Goal: Task Accomplishment & Management: Use online tool/utility

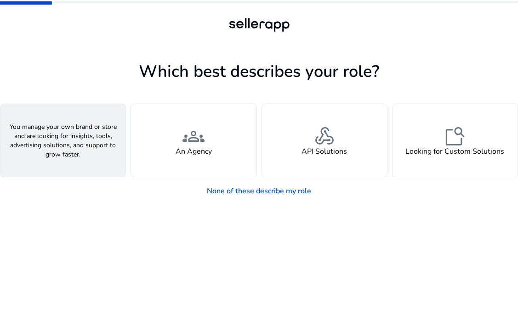
click at [80, 151] on div "person A Seller" at bounding box center [62, 140] width 125 height 73
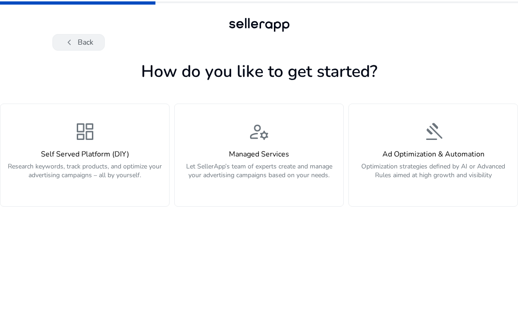
click at [69, 43] on span "chevron_left" at bounding box center [69, 42] width 11 height 11
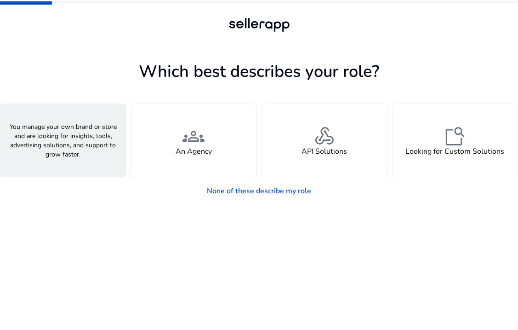
click at [60, 153] on h4 "A Seller" at bounding box center [63, 151] width 28 height 9
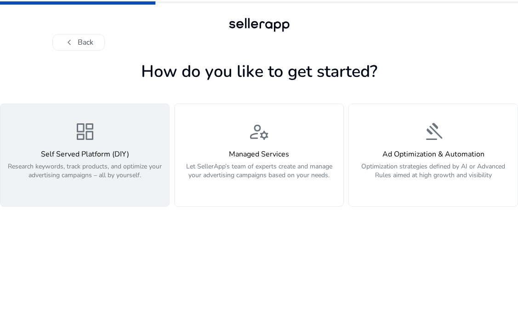
click at [99, 193] on button "dashboard Self Served Platform (DIY) Research keywords, track products, and opt…" at bounding box center [85, 154] width 170 height 103
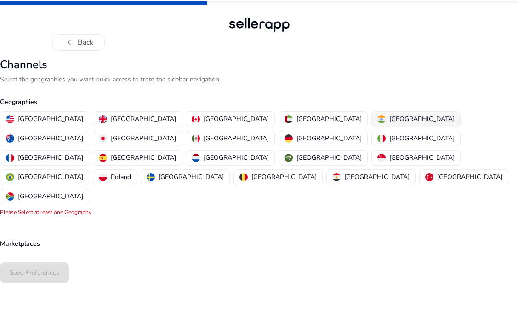
click at [378, 120] on div "India" at bounding box center [416, 119] width 77 height 10
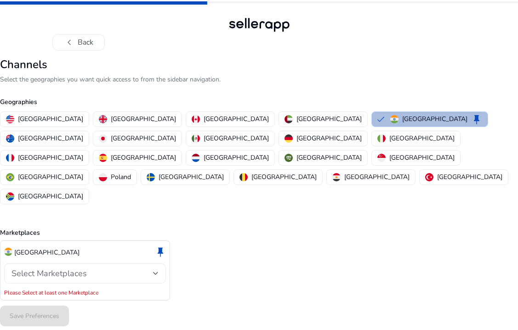
click at [152, 268] on div "Select Marketplaces" at bounding box center [82, 273] width 142 height 10
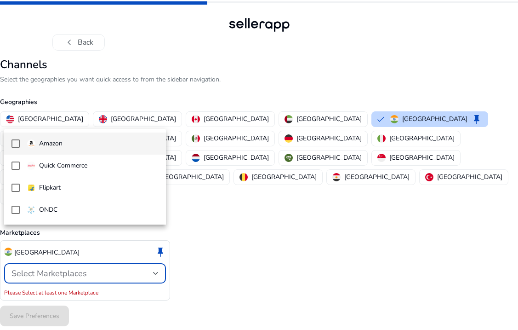
click at [15, 143] on mat-pseudo-checkbox at bounding box center [15, 143] width 8 height 8
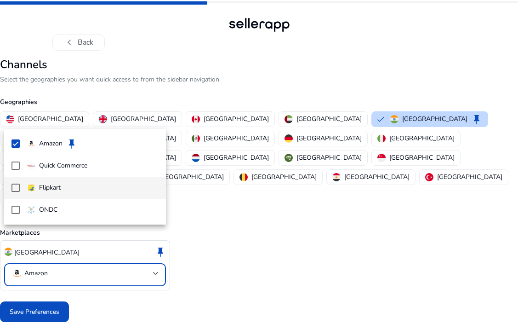
click at [16, 188] on mat-pseudo-checkbox at bounding box center [15, 187] width 8 height 8
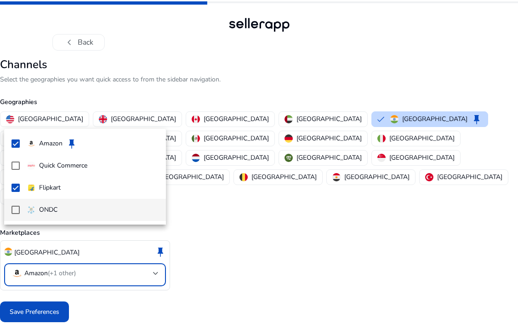
click at [15, 212] on mat-pseudo-checkbox at bounding box center [15, 210] width 8 height 8
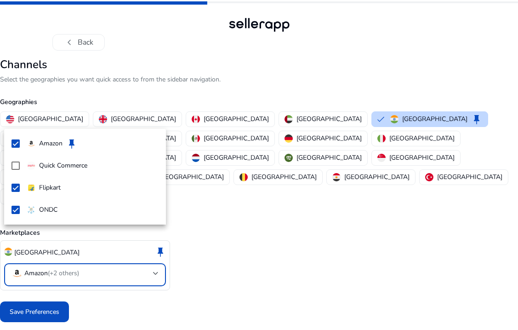
click at [38, 277] on div at bounding box center [259, 165] width 518 height 330
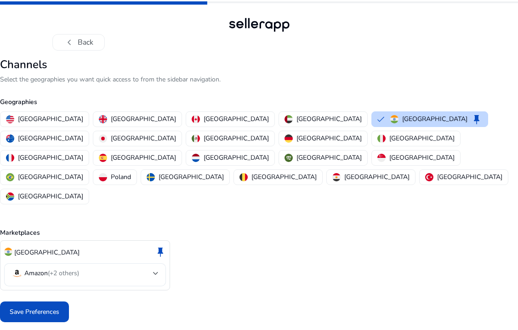
click at [112, 268] on mat-select-trigger "Amazon (+2 others)" at bounding box center [82, 273] width 142 height 11
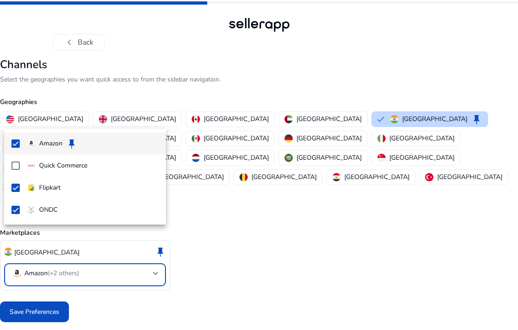
click at [39, 275] on div at bounding box center [259, 165] width 518 height 330
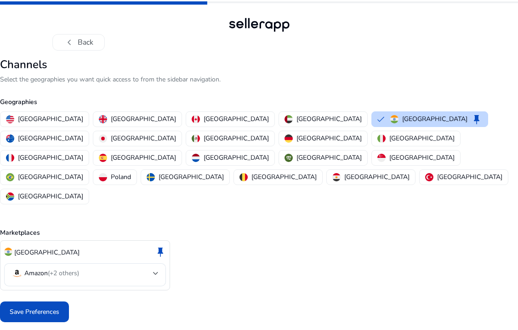
click at [39, 307] on span "Save Preferences" at bounding box center [35, 312] width 50 height 10
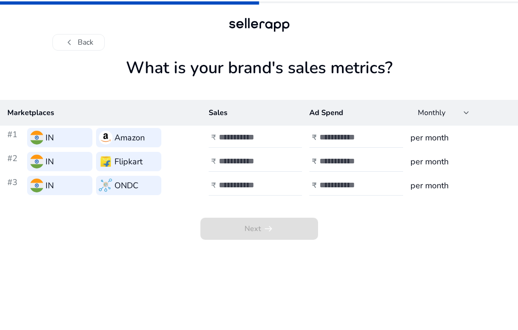
click at [242, 139] on input "number" at bounding box center [250, 137] width 62 height 10
type input "*"
click at [332, 136] on input "number" at bounding box center [351, 137] width 62 height 10
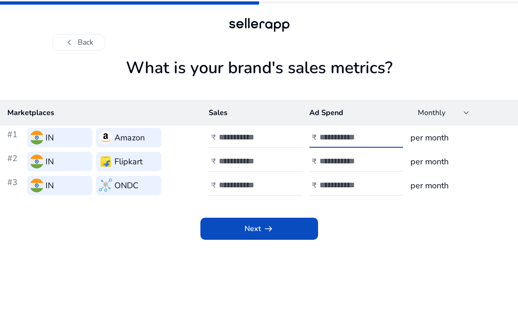
type input "*"
click at [436, 139] on h3 "per month" at bounding box center [461, 137] width 100 height 13
click at [239, 163] on input "number" at bounding box center [250, 161] width 62 height 10
type input "*"
click at [342, 161] on input "number" at bounding box center [351, 161] width 62 height 10
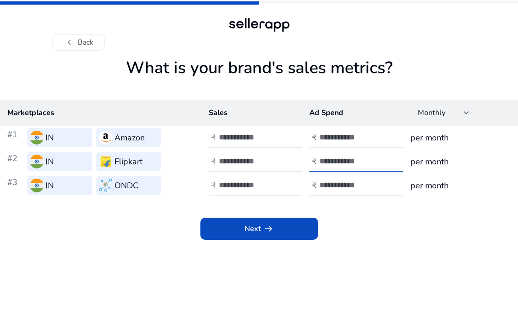
type input "*"
click at [244, 185] on input "number" at bounding box center [250, 185] width 62 height 10
type input "*"
click at [339, 187] on input "number" at bounding box center [351, 185] width 62 height 10
type input "*"
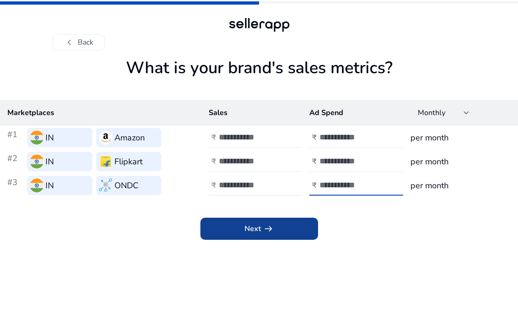
click at [275, 234] on span at bounding box center [259, 228] width 118 height 22
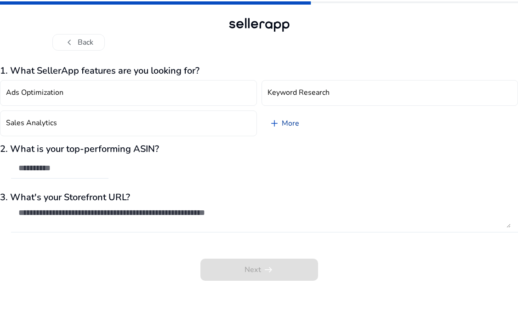
click at [287, 125] on link "add More" at bounding box center [284, 123] width 45 height 26
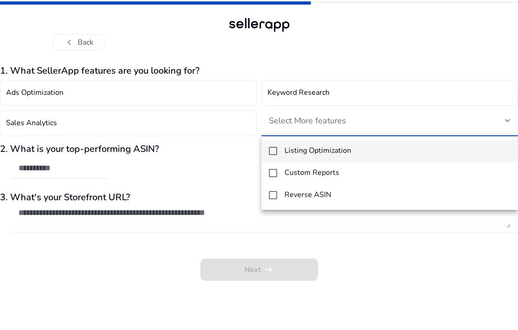
click at [240, 159] on div at bounding box center [259, 165] width 518 height 330
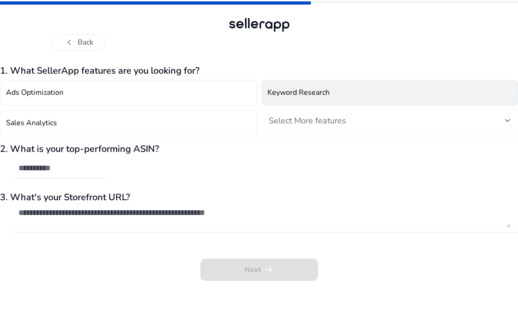
click at [391, 89] on button "Keyword Research" at bounding box center [390, 93] width 257 height 26
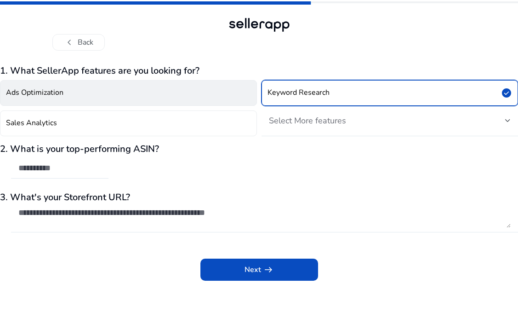
click at [147, 87] on button "Ads Optimization" at bounding box center [128, 93] width 257 height 26
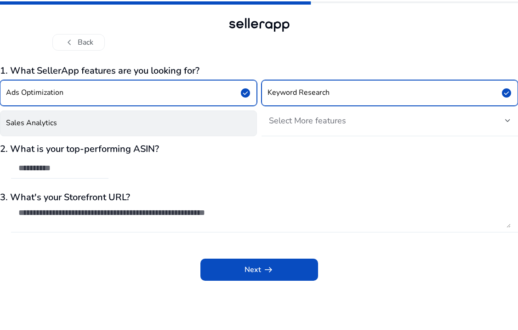
click at [138, 119] on button "Sales Analytics" at bounding box center [128, 123] width 257 height 26
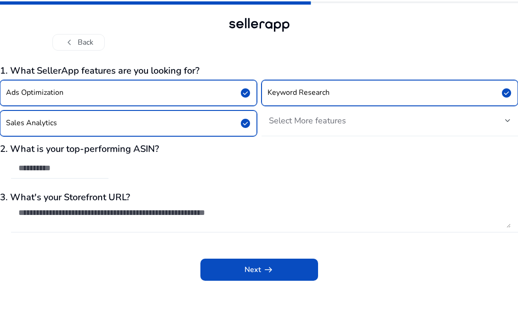
click at [305, 123] on span "Select More features" at bounding box center [307, 120] width 77 height 11
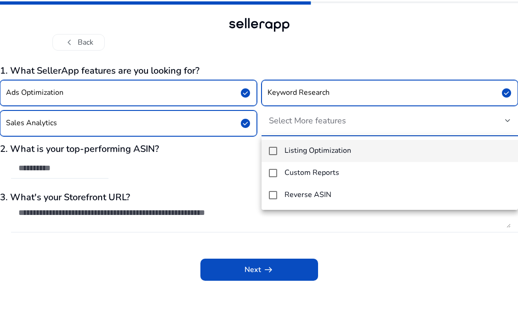
click at [277, 151] on mat-pseudo-checkbox at bounding box center [273, 151] width 8 height 8
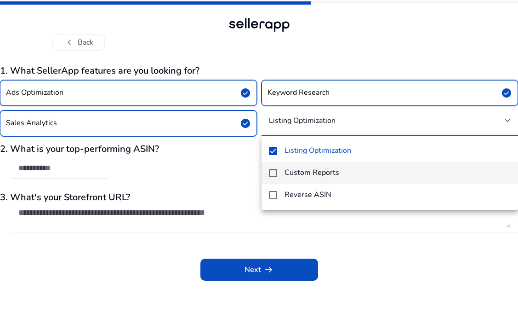
click at [272, 172] on mat-pseudo-checkbox at bounding box center [273, 173] width 8 height 8
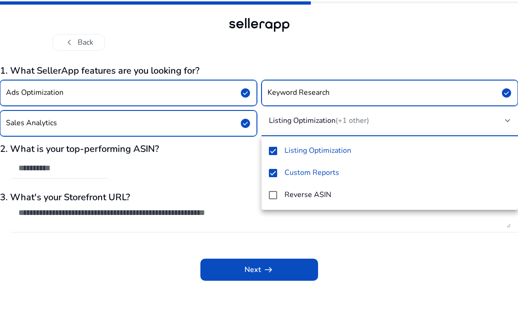
click at [238, 159] on div at bounding box center [259, 165] width 518 height 330
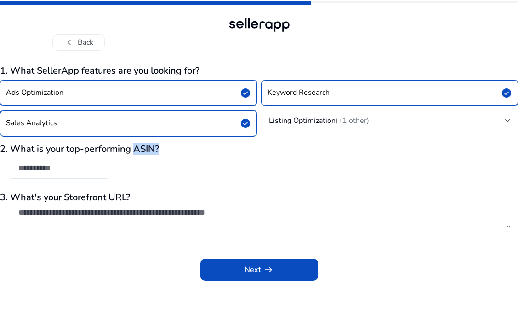
drag, startPoint x: 161, startPoint y: 148, endPoint x: 135, endPoint y: 148, distance: 25.7
click at [135, 148] on h3 "2. What is your top-performing ASIN?" at bounding box center [259, 148] width 518 height 11
copy h3 "ASIN?"
click at [74, 169] on input "text" at bounding box center [59, 168] width 83 height 10
click at [104, 220] on textarea at bounding box center [264, 217] width 492 height 20
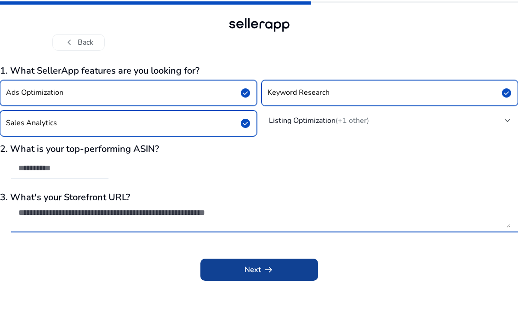
click at [247, 273] on span "Next arrow_right_alt" at bounding box center [259, 269] width 29 height 11
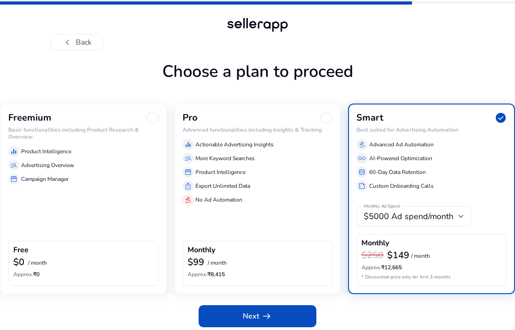
click at [118, 214] on div "Freemium Basic functionalities including Product Research & Overview equalizer …" at bounding box center [83, 198] width 167 height 190
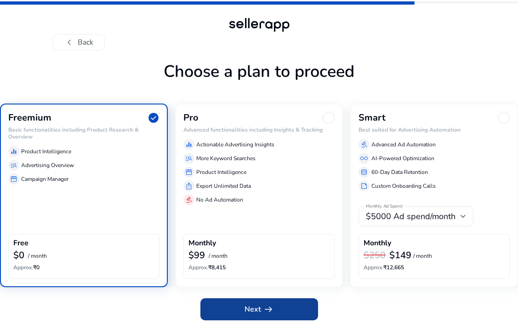
click at [247, 309] on span "Next arrow_right_alt" at bounding box center [259, 308] width 29 height 11
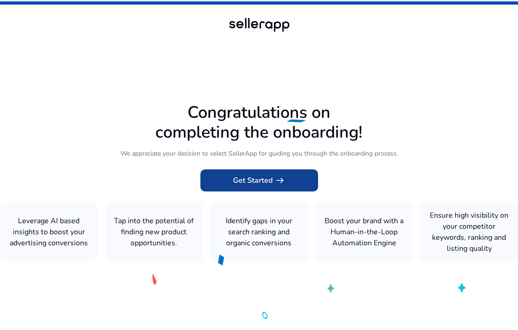
click at [250, 184] on span "Get Started arrow_right_alt" at bounding box center [259, 180] width 52 height 11
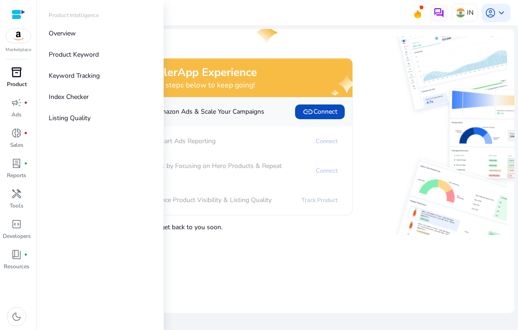
click at [16, 82] on p "Product" at bounding box center [17, 84] width 20 height 8
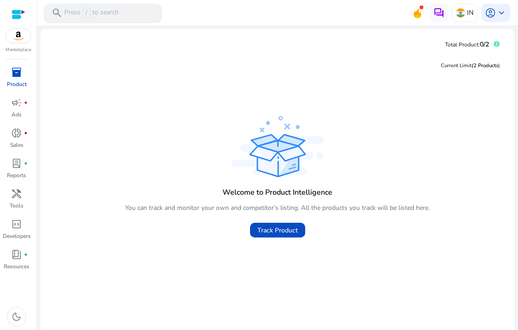
click at [72, 16] on p "Press / to search" at bounding box center [91, 13] width 54 height 10
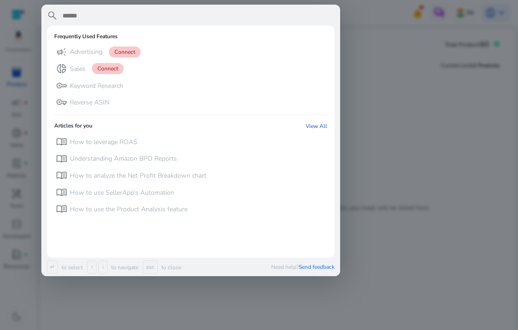
click at [384, 105] on div at bounding box center [259, 165] width 518 height 330
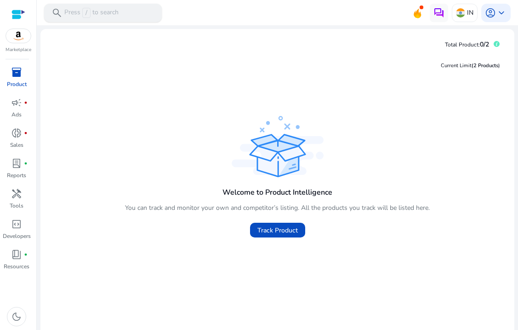
click at [106, 14] on p "Press / to search" at bounding box center [91, 13] width 54 height 10
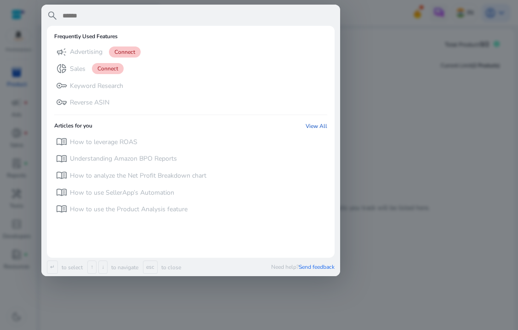
paste input "********"
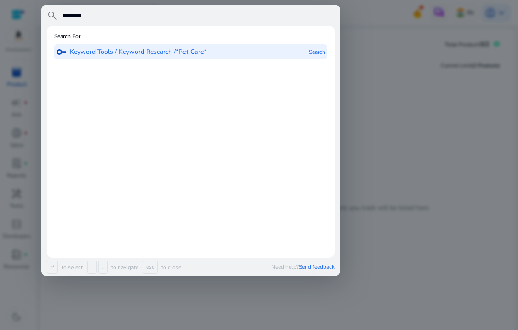
type input "********"
click at [190, 50] on b "“Pet Care“" at bounding box center [191, 51] width 31 height 9
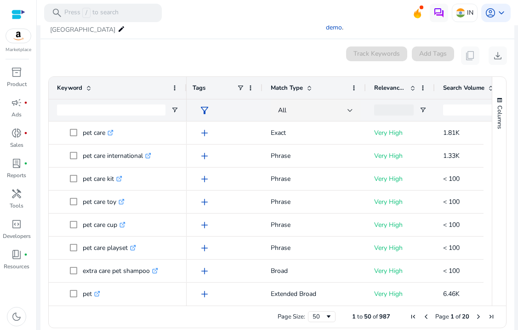
click at [412, 84] on span at bounding box center [412, 87] width 7 height 7
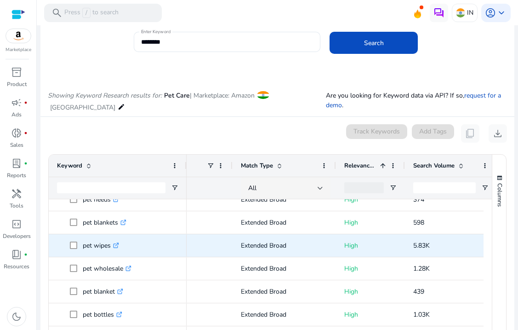
click at [118, 243] on icon at bounding box center [116, 245] width 5 height 5
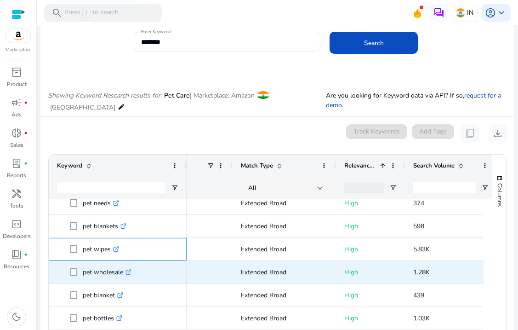
scroll to position [36, 0]
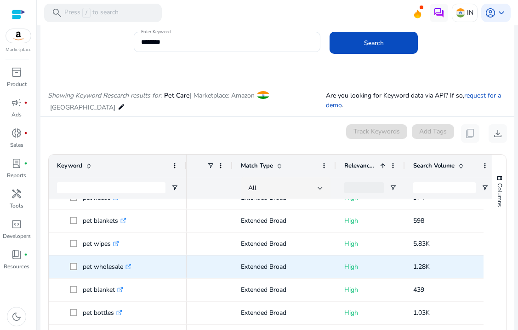
click at [131, 263] on icon at bounding box center [129, 264] width 3 height 3
click at [130, 263] on icon at bounding box center [129, 264] width 3 height 3
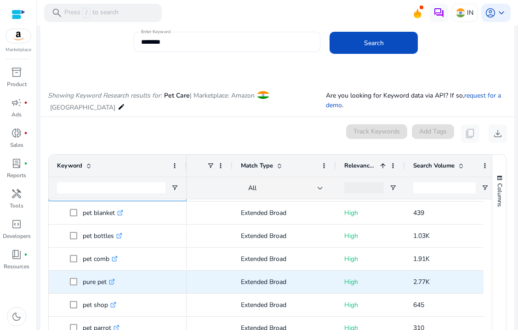
scroll to position [113, 0]
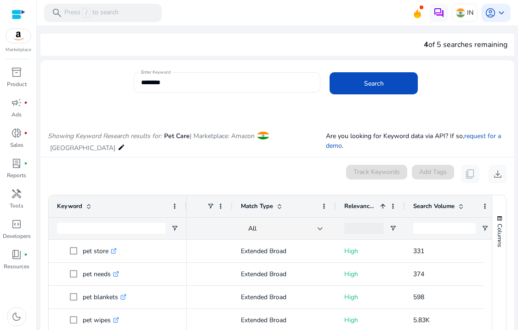
click at [195, 82] on input "********" at bounding box center [227, 82] width 172 height 10
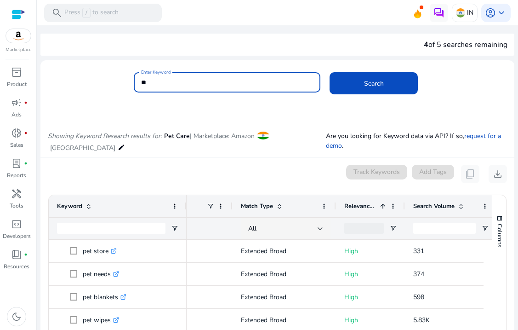
type input "*"
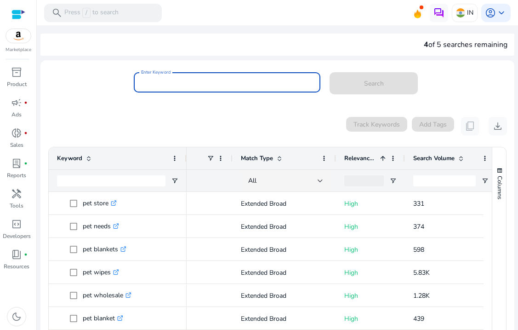
paste input "**********"
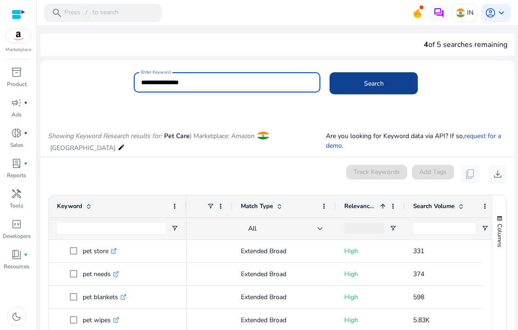
type input "**********"
click at [366, 87] on span "Search" at bounding box center [374, 84] width 20 height 10
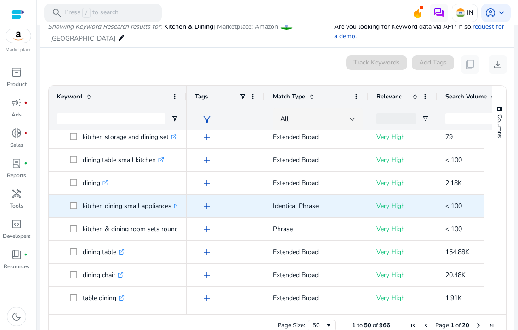
scroll to position [105, 0]
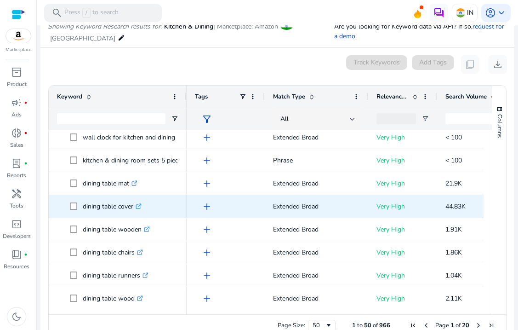
click at [142, 204] on icon ".st0{fill:#2c8af8}" at bounding box center [139, 206] width 6 height 6
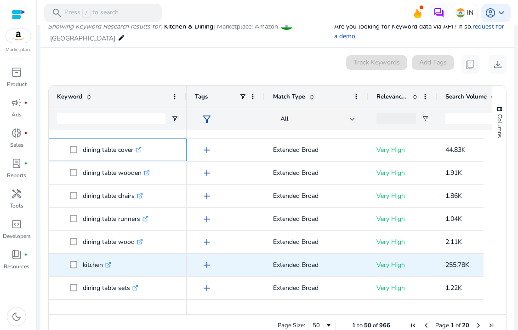
scroll to position [778, 0]
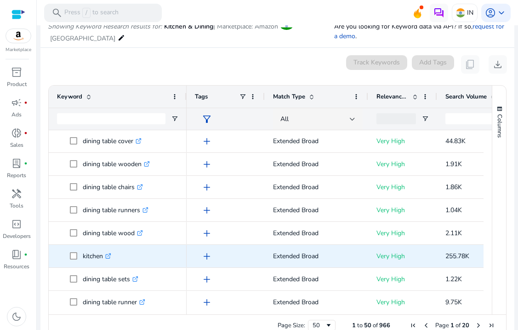
click at [109, 256] on icon ".st0{fill:#2c8af8}" at bounding box center [108, 256] width 6 height 6
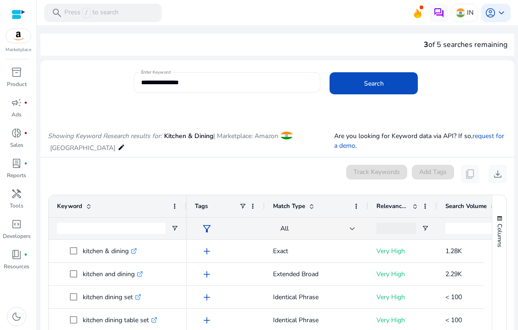
click at [213, 84] on input "**********" at bounding box center [227, 82] width 172 height 10
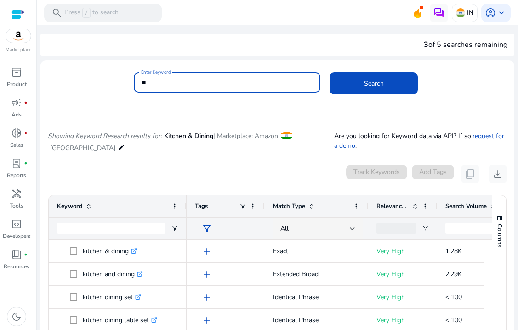
type input "*"
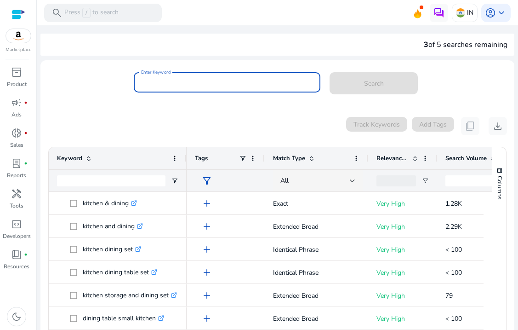
paste input "**********"
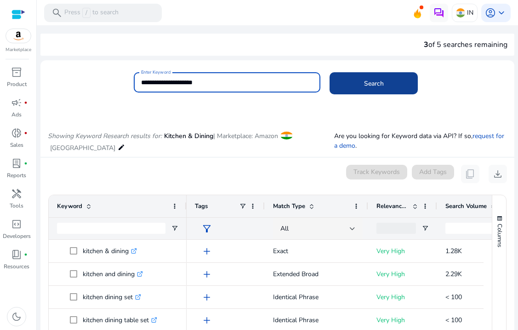
click at [379, 88] on span at bounding box center [374, 83] width 88 height 22
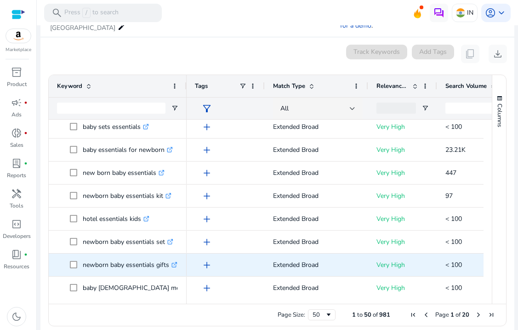
scroll to position [100, 0]
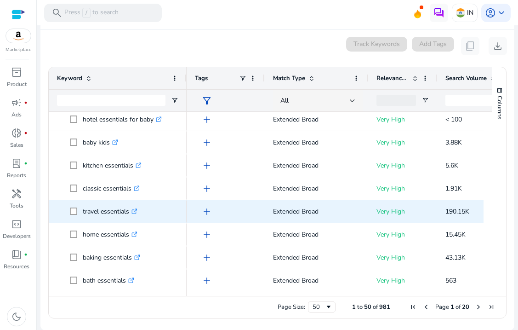
click at [137, 210] on icon ".st0{fill:#2c8af8}" at bounding box center [135, 211] width 6 height 6
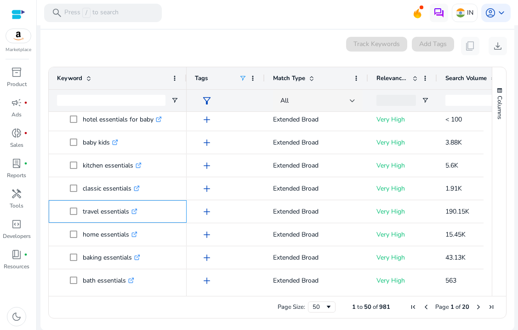
scroll to position [0, 0]
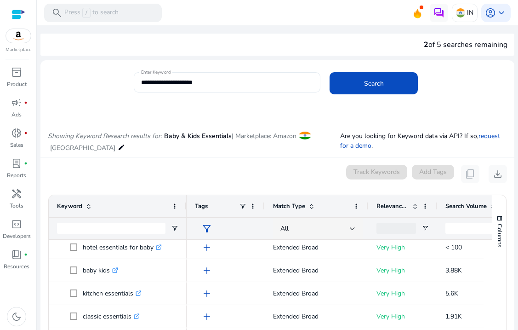
click at [219, 80] on input "**********" at bounding box center [227, 82] width 172 height 10
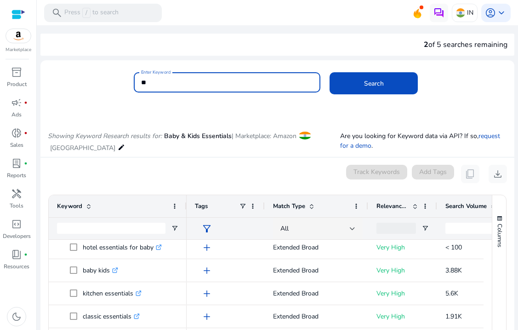
type input "*"
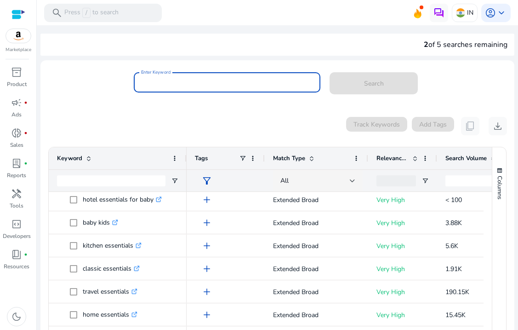
paste input "**********"
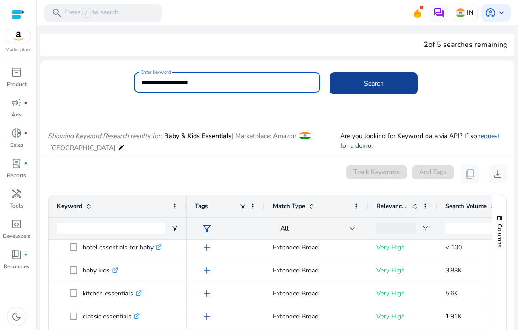
click at [372, 81] on span "Search" at bounding box center [374, 84] width 20 height 10
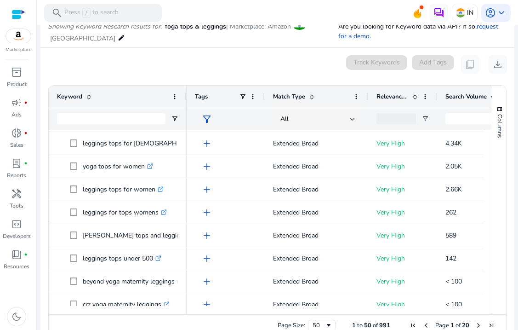
scroll to position [425, 0]
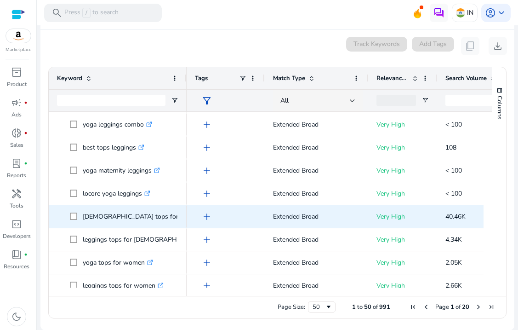
click at [207, 216] on icon ".st0{fill:#2c8af8}" at bounding box center [210, 216] width 6 height 6
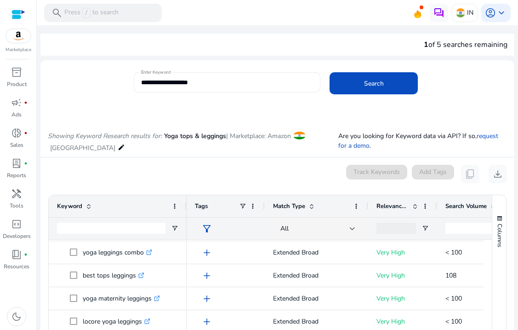
click at [225, 86] on input "**********" at bounding box center [227, 82] width 172 height 10
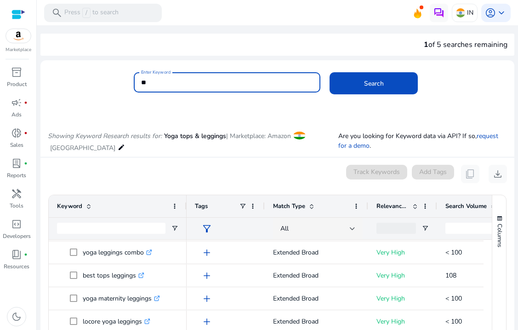
type input "*"
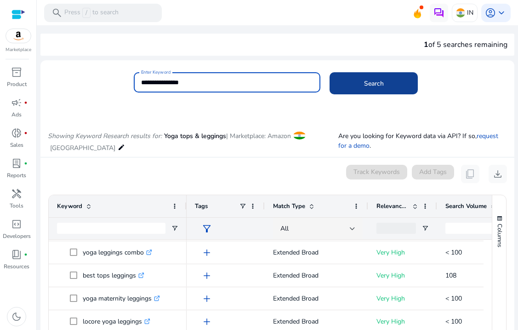
click at [380, 77] on span at bounding box center [374, 83] width 88 height 22
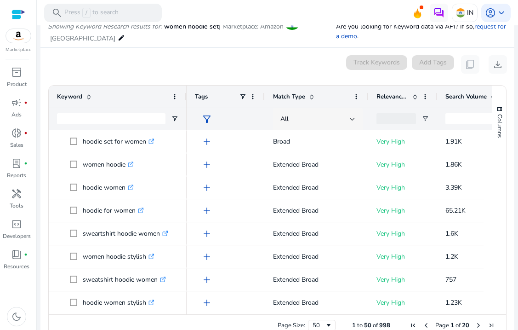
click at [353, 118] on div at bounding box center [353, 119] width 6 height 4
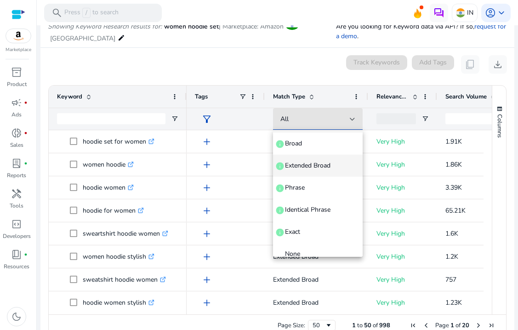
scroll to position [35, 0]
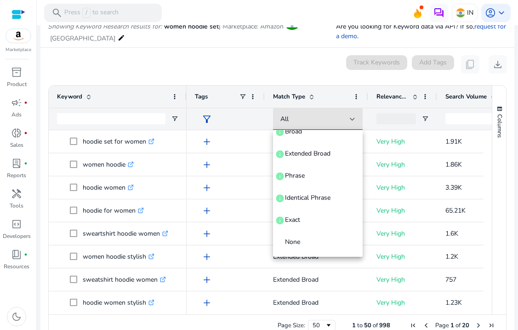
click at [293, 68] on div at bounding box center [259, 165] width 518 height 330
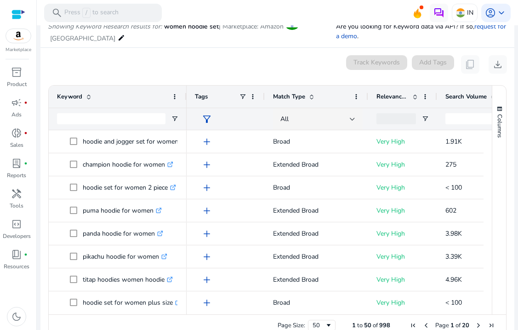
scroll to position [974, 0]
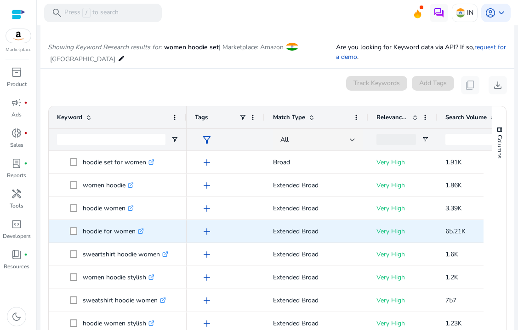
click at [143, 229] on icon at bounding box center [141, 229] width 3 height 3
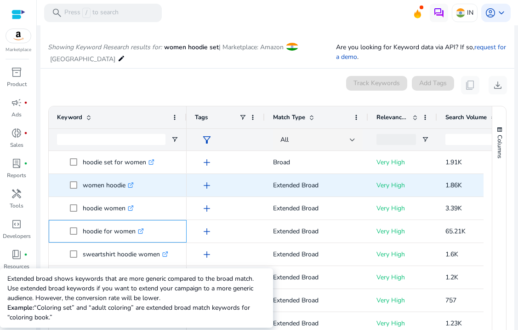
scroll to position [0, 0]
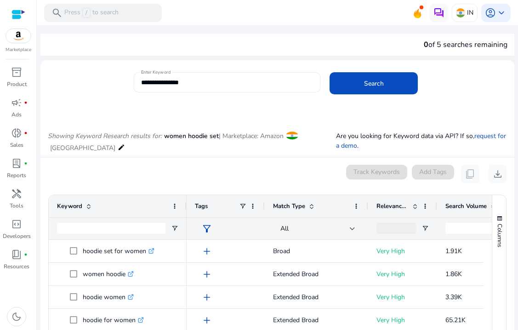
click at [267, 86] on input "**********" at bounding box center [227, 82] width 172 height 10
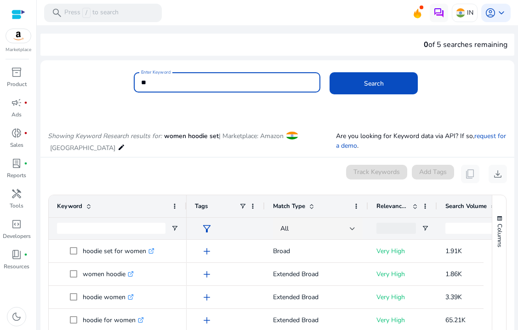
type input "*"
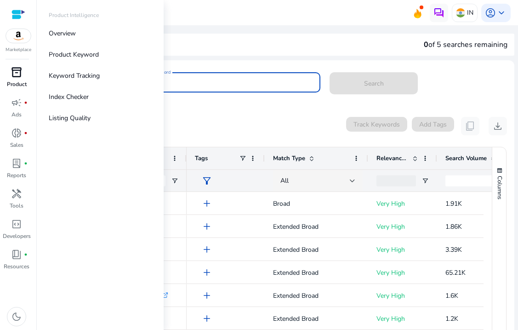
click at [14, 75] on span "inventory_2" at bounding box center [16, 72] width 11 height 11
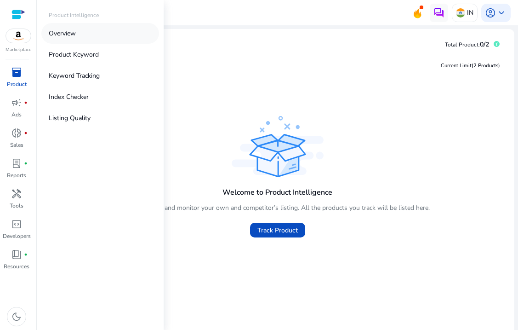
click at [73, 32] on p "Overview" at bounding box center [62, 34] width 27 height 10
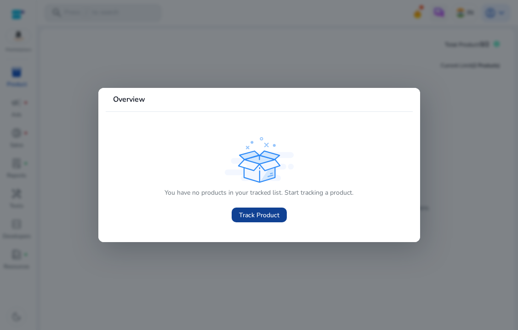
click at [257, 217] on span "Track Product" at bounding box center [259, 215] width 40 height 10
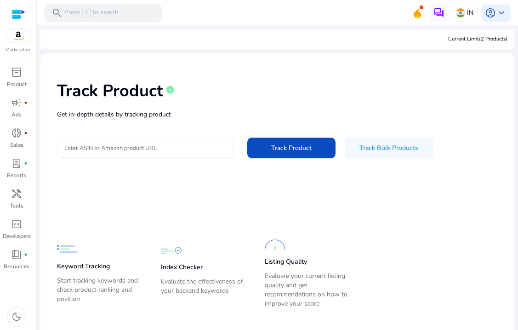
click at [159, 144] on input "Enter ASIN or Amazon product URL" at bounding box center [145, 148] width 162 height 10
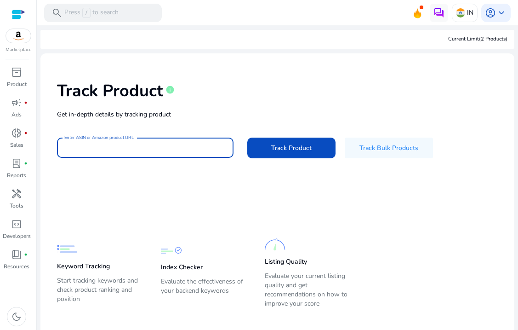
paste input "**********"
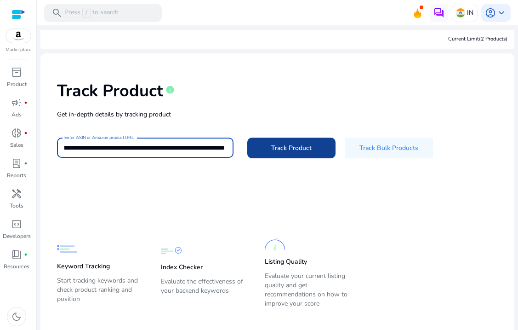
type input "**********"
click at [297, 150] on span "Track Product" at bounding box center [291, 148] width 40 height 10
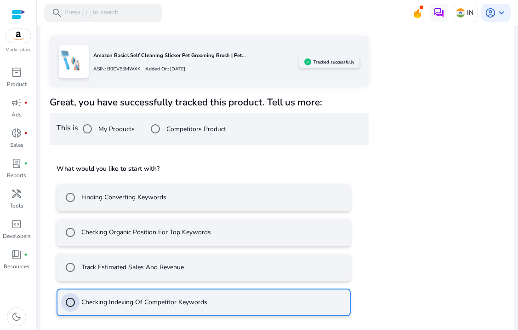
scroll to position [181, 0]
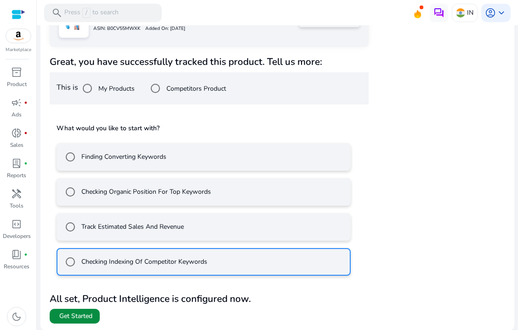
click at [76, 316] on span "Get Started" at bounding box center [75, 315] width 33 height 9
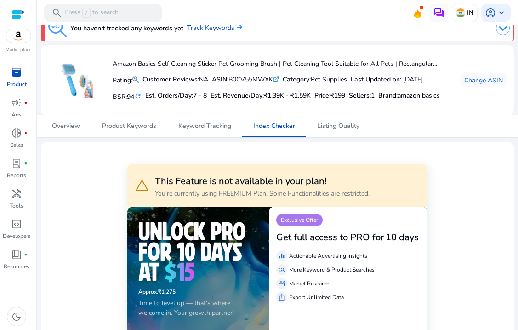
scroll to position [8, 0]
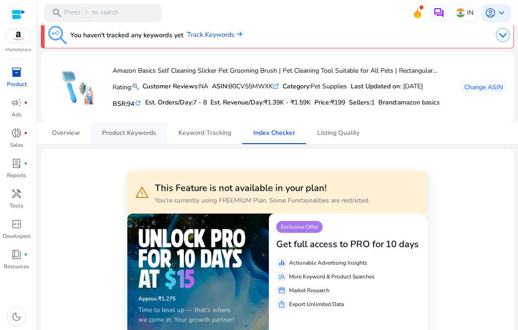
click at [120, 136] on span "Product Keywords" at bounding box center [129, 133] width 54 height 6
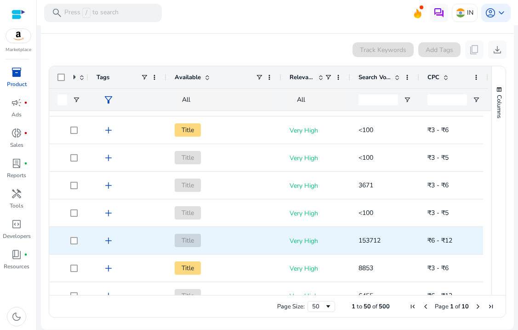
scroll to position [364, 0]
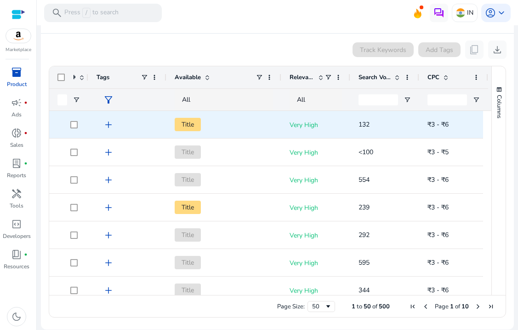
click at [188, 126] on span "Title" at bounding box center [188, 124] width 26 height 13
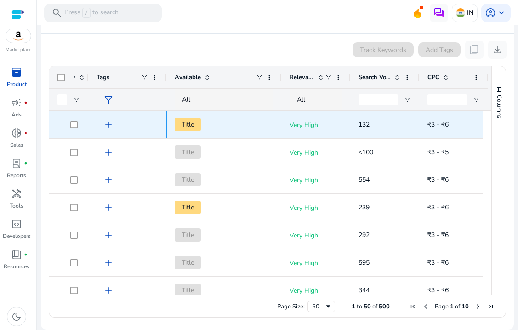
click at [188, 126] on span "Title" at bounding box center [188, 124] width 26 height 13
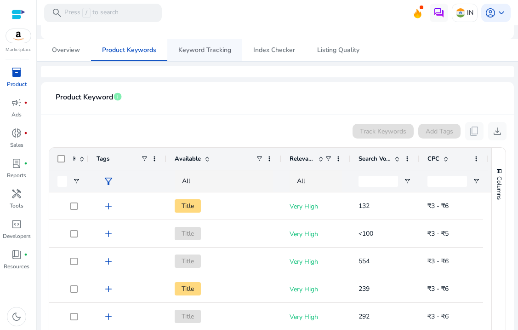
click at [199, 53] on span "Keyword Tracking" at bounding box center [204, 50] width 53 height 6
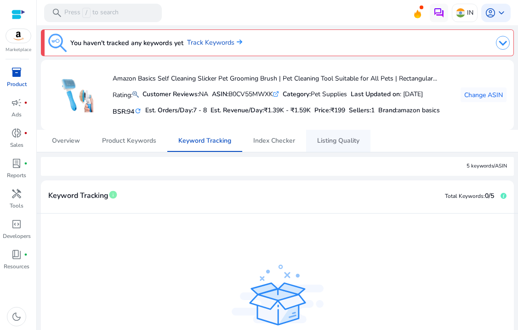
click at [355, 144] on span "Listing Quality" at bounding box center [338, 140] width 42 height 6
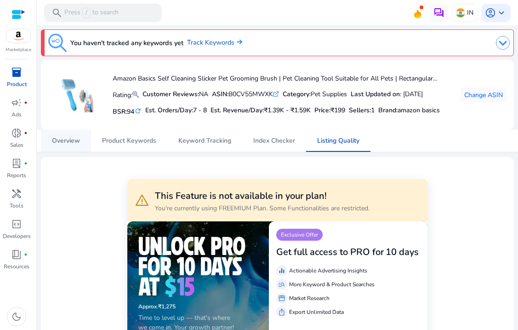
click at [59, 144] on span "Overview" at bounding box center [66, 140] width 28 height 6
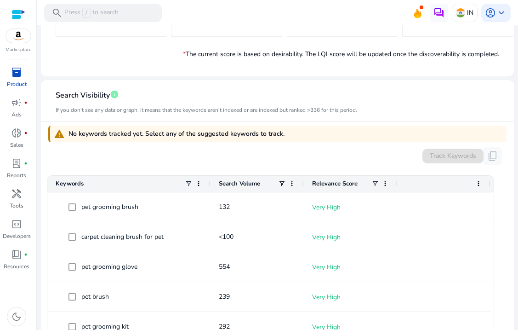
scroll to position [133, 0]
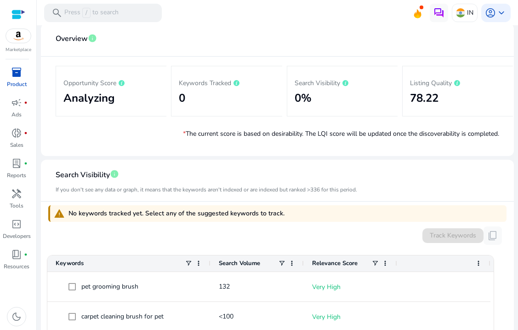
click at [226, 105] on h2 "0" at bounding box center [227, 98] width 96 height 13
click at [209, 88] on p "Keywords Tracked" at bounding box center [227, 82] width 96 height 11
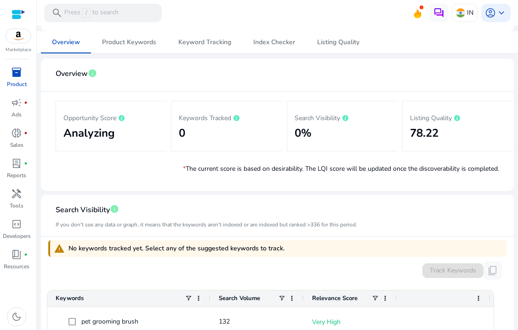
scroll to position [0, 0]
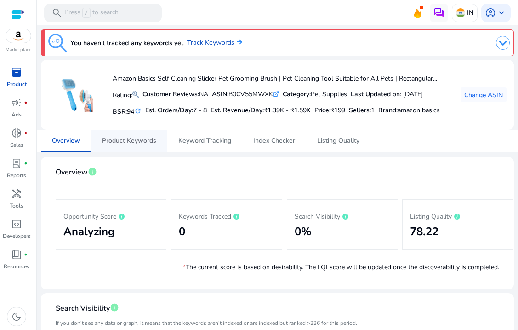
click at [135, 144] on span "Product Keywords" at bounding box center [129, 140] width 54 height 6
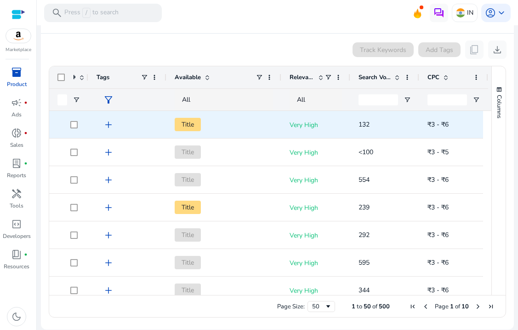
click at [108, 124] on span "add" at bounding box center [108, 124] width 11 height 11
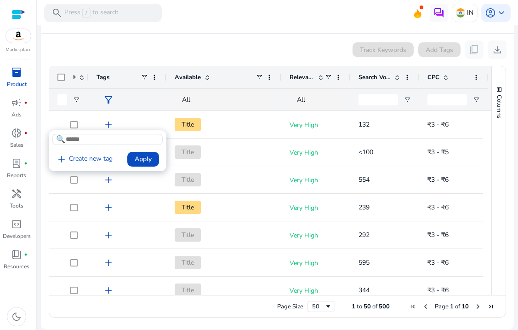
click at [133, 123] on div at bounding box center [259, 165] width 518 height 330
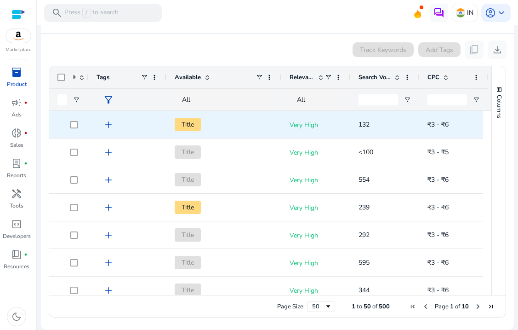
click at [187, 124] on span "Title" at bounding box center [188, 124] width 26 height 13
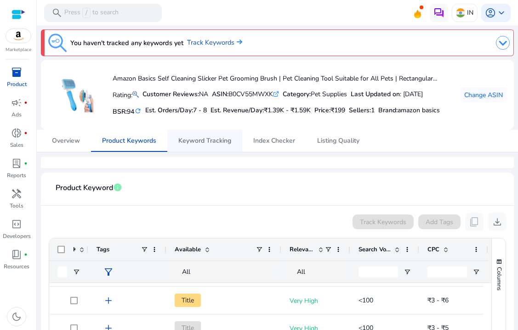
click at [203, 144] on span "Keyword Tracking" at bounding box center [204, 140] width 53 height 6
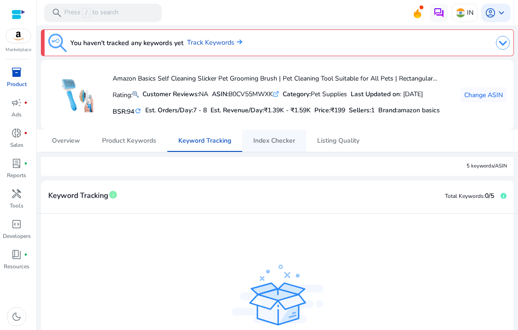
click at [279, 144] on span "Index Checker" at bounding box center [274, 140] width 42 height 6
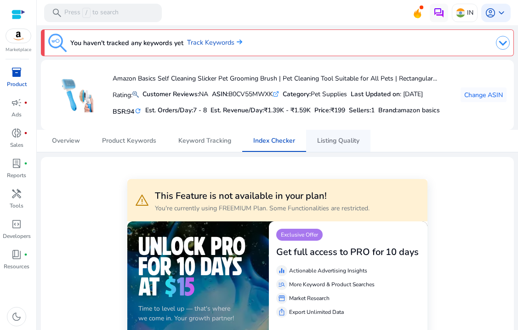
click at [327, 144] on span "Listing Quality" at bounding box center [338, 140] width 42 height 6
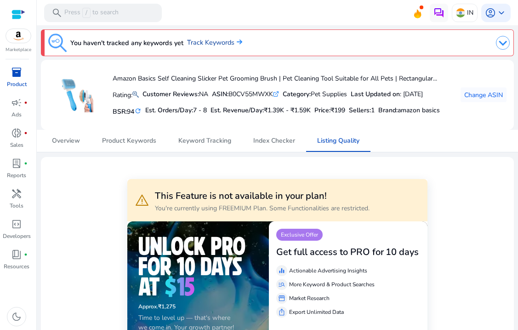
click at [214, 42] on link "Track Keywords" at bounding box center [214, 43] width 55 height 10
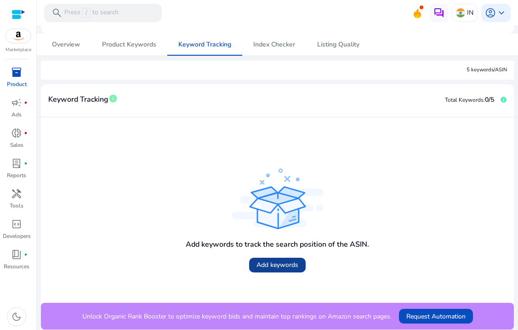
click at [271, 264] on span "Add keywords" at bounding box center [278, 265] width 42 height 10
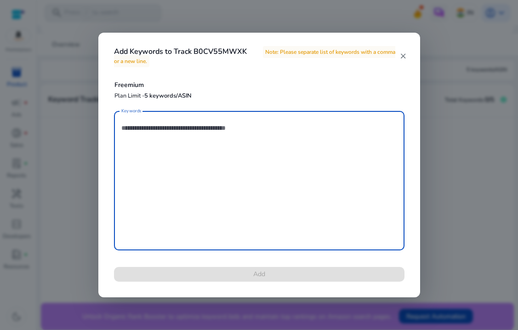
click at [402, 54] on mat-icon "close" at bounding box center [403, 56] width 7 height 8
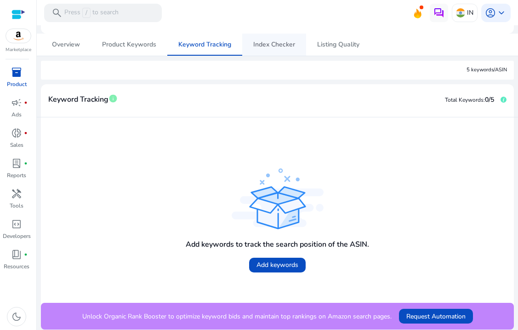
click at [271, 42] on span "Index Checker" at bounding box center [274, 44] width 42 height 6
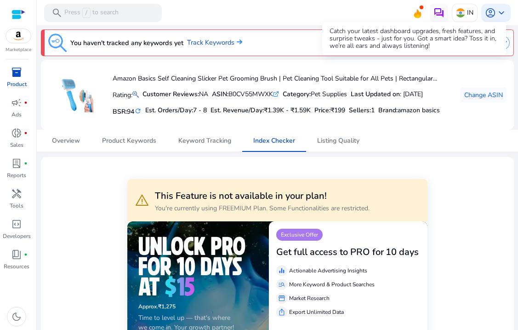
click at [418, 11] on icon at bounding box center [418, 12] width 14 height 13
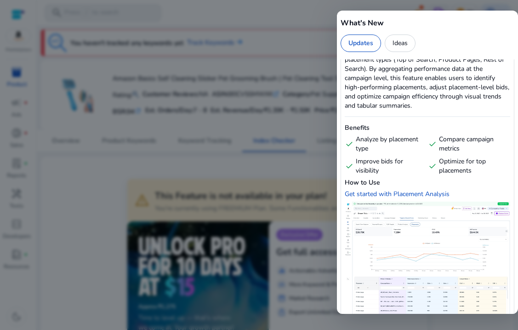
scroll to position [1252, 0]
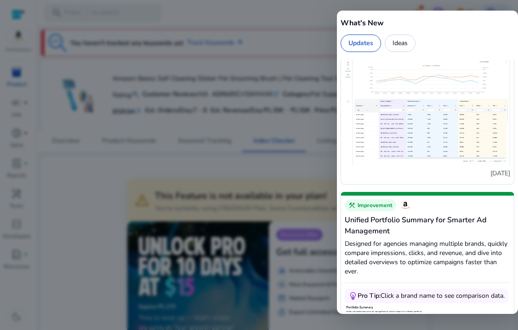
click at [267, 207] on div at bounding box center [259, 165] width 518 height 330
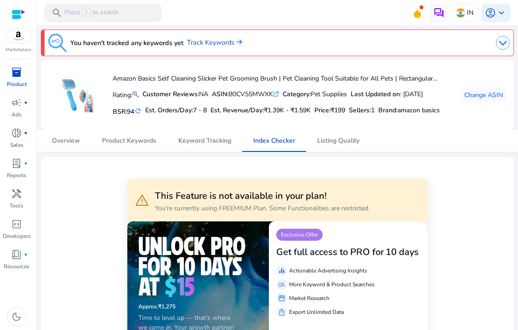
click at [17, 75] on span "inventory_2" at bounding box center [16, 72] width 11 height 11
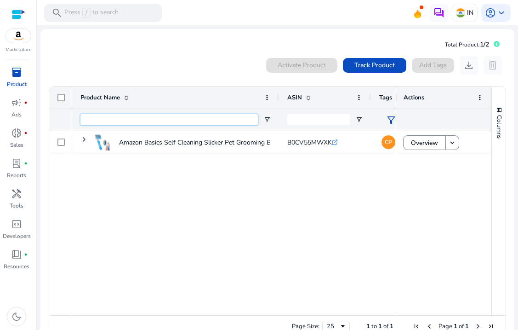
click at [148, 119] on input "Product Name Filter Input" at bounding box center [168, 119] width 177 height 11
paste input "**********"
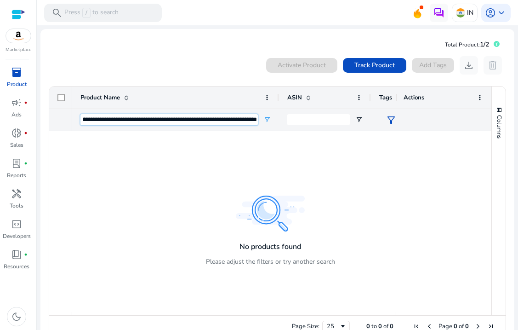
type input "**********"
click at [120, 7] on div "search Press / to search" at bounding box center [103, 13] width 118 height 18
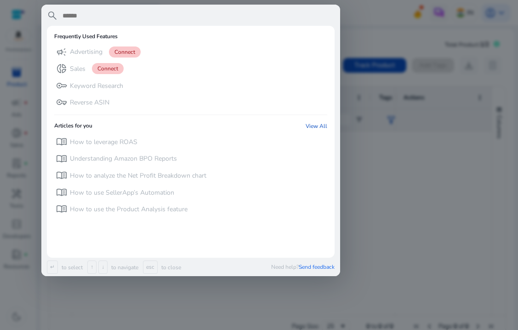
click at [365, 49] on div at bounding box center [259, 165] width 518 height 330
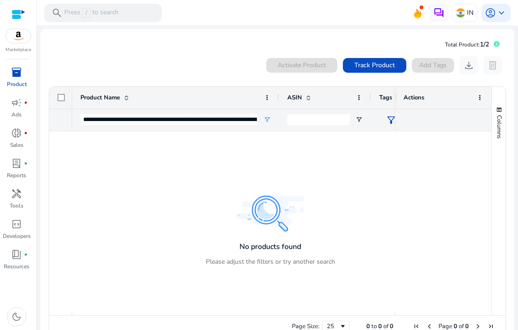
scroll to position [20, 0]
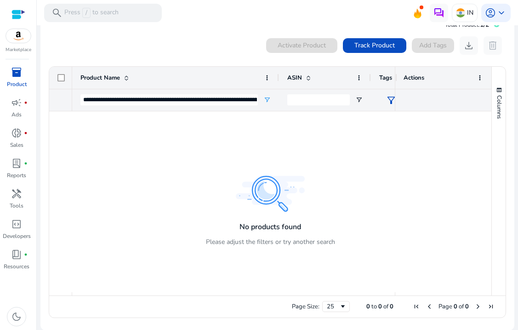
click at [269, 193] on div at bounding box center [233, 201] width 323 height 181
click at [221, 101] on input "**********" at bounding box center [168, 99] width 177 height 11
click at [289, 45] on div "Activate Product" at bounding box center [301, 45] width 71 height 15
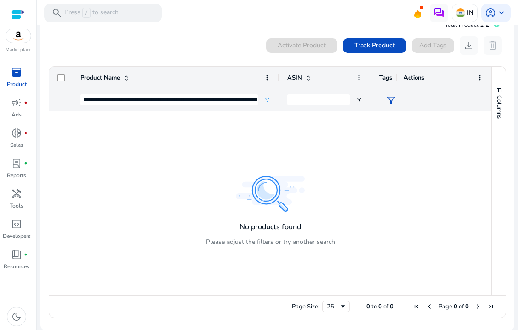
click at [289, 45] on div "Activate Product" at bounding box center [301, 45] width 71 height 15
click at [129, 12] on div "search Press / to search" at bounding box center [103, 13] width 118 height 18
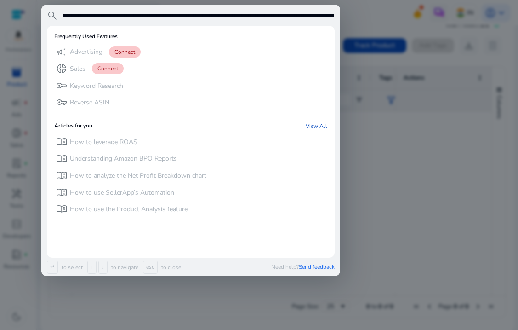
scroll to position [0, 1487]
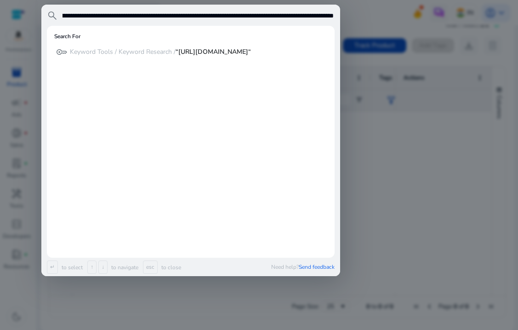
type input "**********"
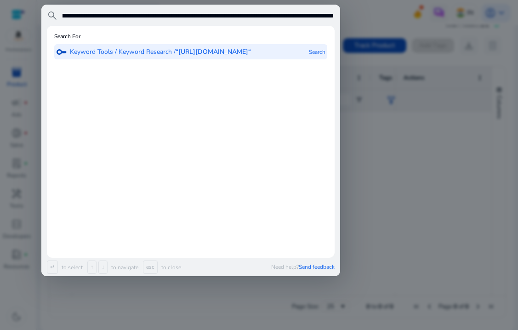
click at [176, 56] on b "“[URL][DOMAIN_NAME]“" at bounding box center [213, 51] width 75 height 9
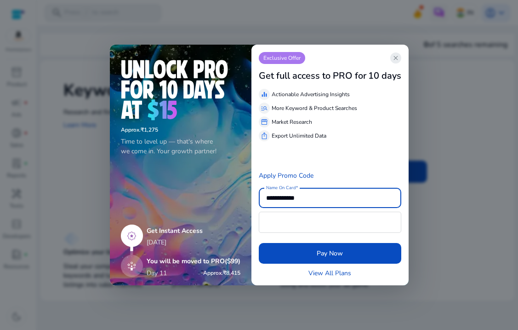
click at [396, 58] on span "close" at bounding box center [395, 57] width 7 height 7
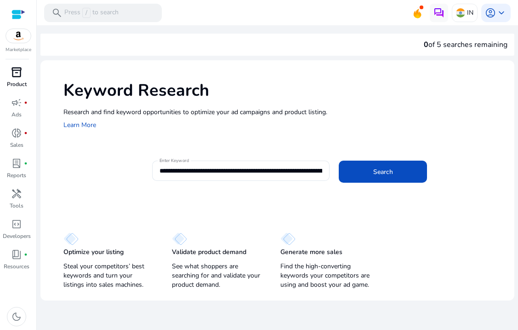
click at [15, 75] on span "inventory_2" at bounding box center [16, 72] width 11 height 11
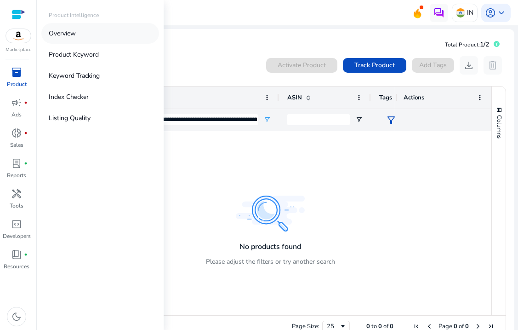
click at [65, 34] on p "Overview" at bounding box center [62, 34] width 27 height 10
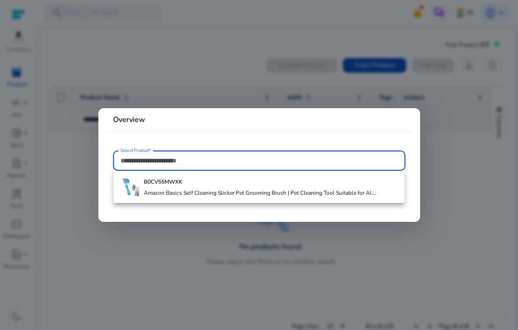
paste input "**********"
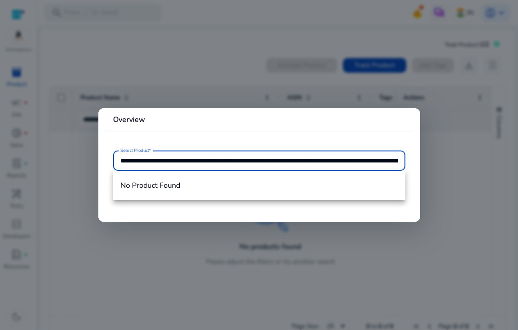
scroll to position [0, 1490]
type input "**********"
click at [366, 156] on input "**********" at bounding box center [259, 160] width 278 height 10
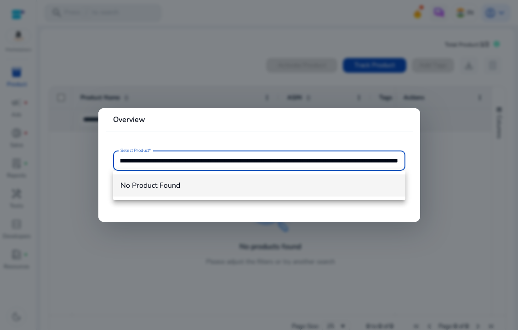
click at [205, 194] on mat-option "No Product Found" at bounding box center [259, 185] width 292 height 22
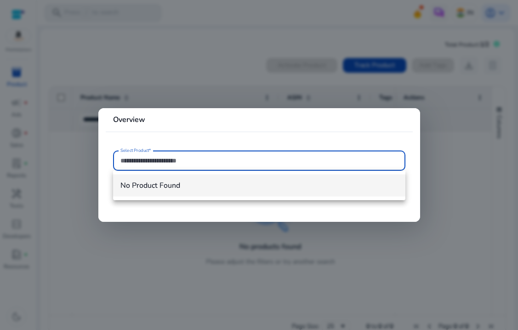
scroll to position [0, 0]
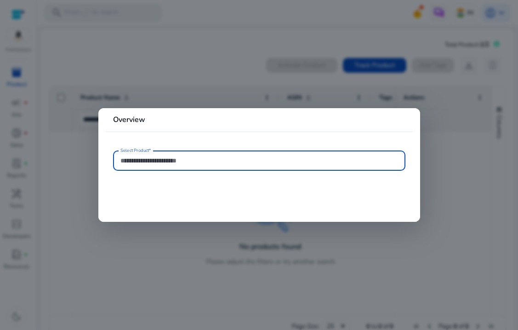
paste input "**********"
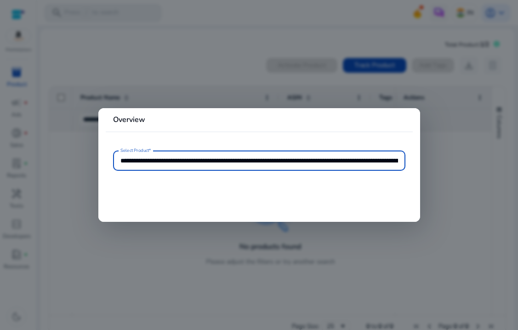
scroll to position [0, 1490]
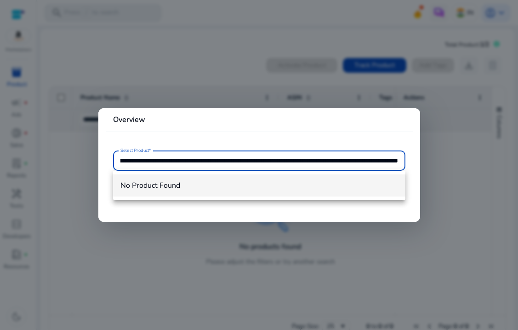
type input "**********"
click at [158, 186] on span "No Product Found" at bounding box center [259, 185] width 278 height 10
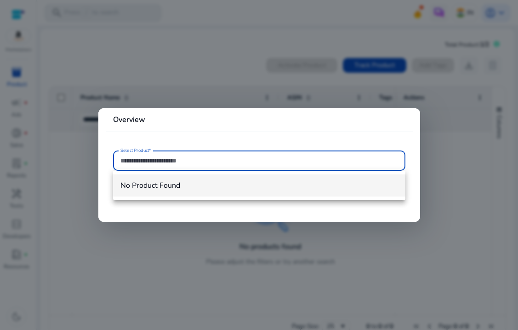
scroll to position [0, 0]
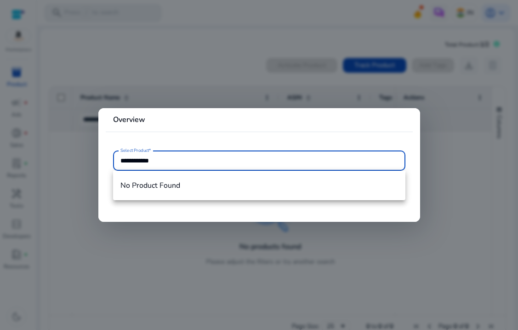
type input "**********"
click at [173, 31] on div at bounding box center [259, 165] width 518 height 330
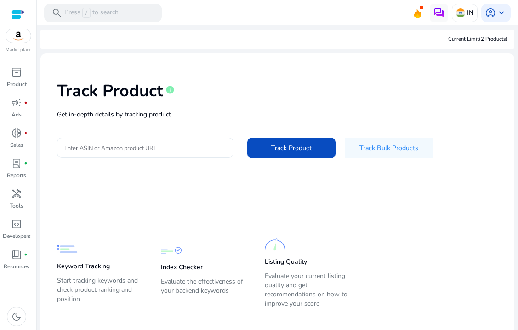
click at [102, 144] on input "Enter ASIN or Amazon product URL" at bounding box center [145, 148] width 162 height 10
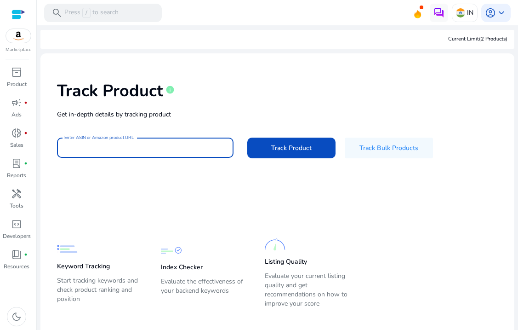
paste input "**********"
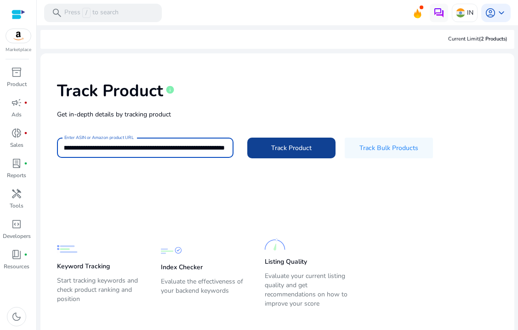
type input "**********"
click at [287, 154] on span at bounding box center [291, 148] width 88 height 22
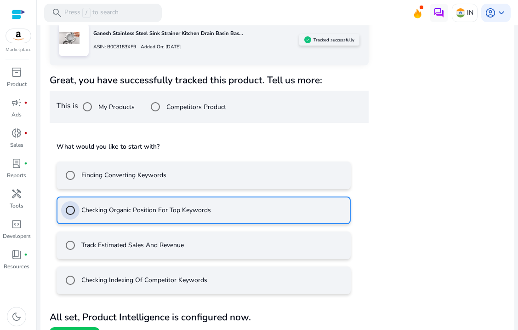
scroll to position [181, 0]
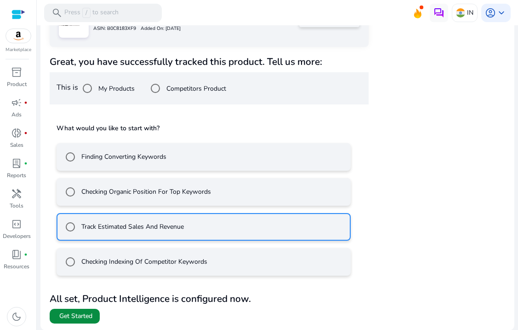
click at [77, 320] on span at bounding box center [75, 316] width 50 height 22
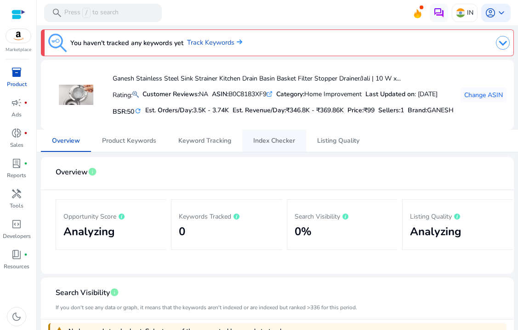
click at [266, 144] on span "Index Checker" at bounding box center [274, 140] width 42 height 6
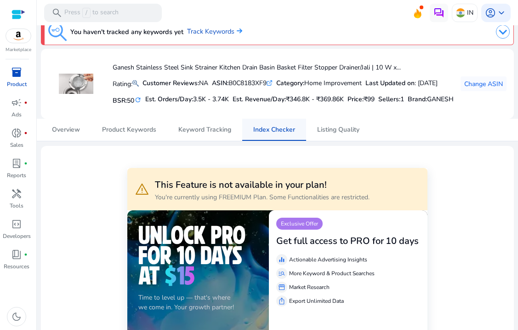
scroll to position [12, 0]
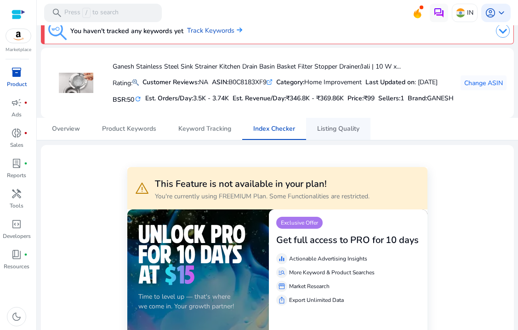
click at [338, 132] on span "Listing Quality" at bounding box center [338, 129] width 42 height 6
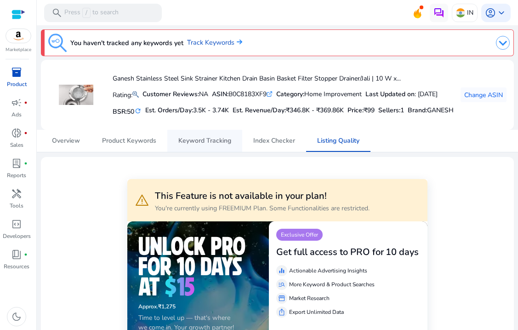
click at [186, 144] on span "Keyword Tracking" at bounding box center [204, 140] width 53 height 6
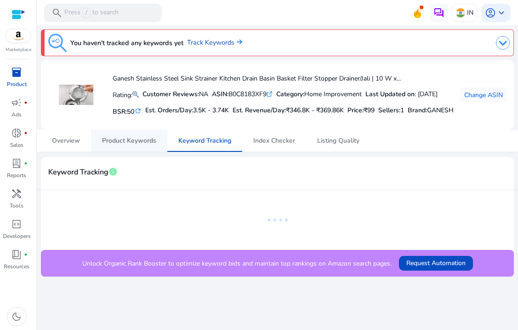
click at [117, 144] on span "Product Keywords" at bounding box center [129, 140] width 54 height 6
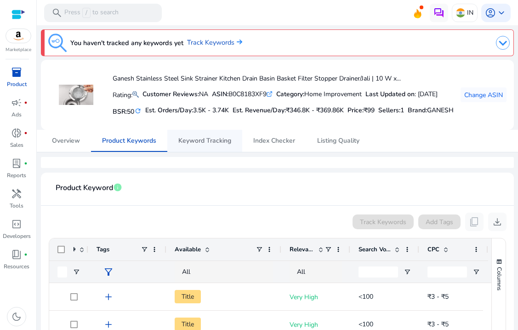
click at [208, 144] on span "Keyword Tracking" at bounding box center [204, 140] width 53 height 6
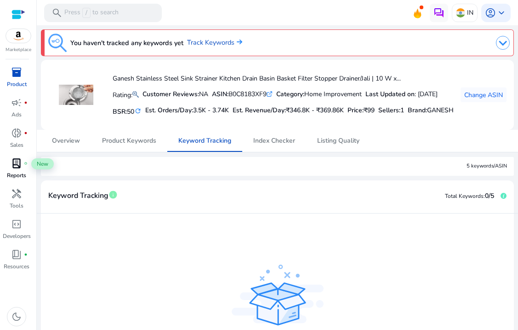
click at [18, 169] on span "lab_profile" at bounding box center [16, 163] width 11 height 11
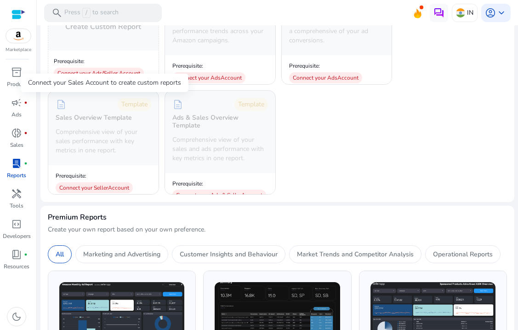
scroll to position [193, 0]
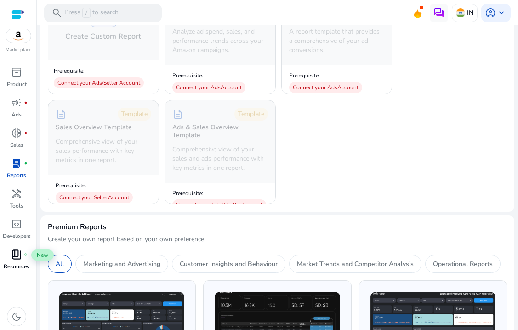
click at [16, 254] on span "book_4" at bounding box center [16, 254] width 11 height 11
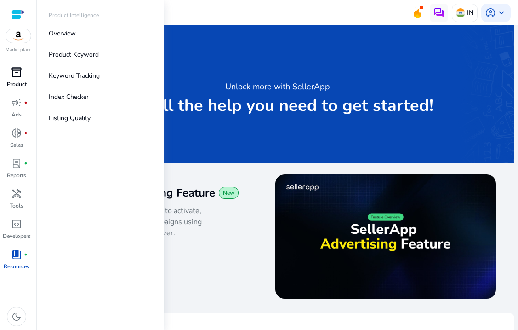
click at [20, 73] on span "inventory_2" at bounding box center [16, 72] width 11 height 11
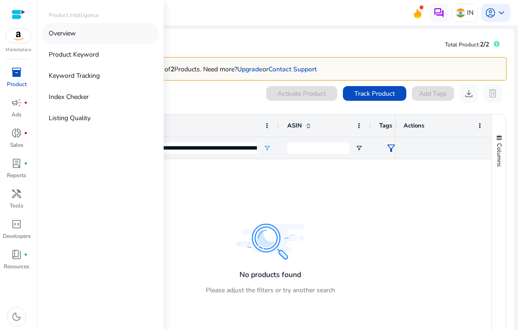
click at [81, 30] on link "Overview" at bounding box center [100, 33] width 118 height 21
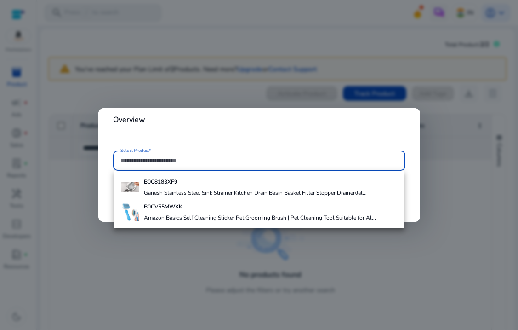
click at [133, 262] on div at bounding box center [259, 165] width 518 height 330
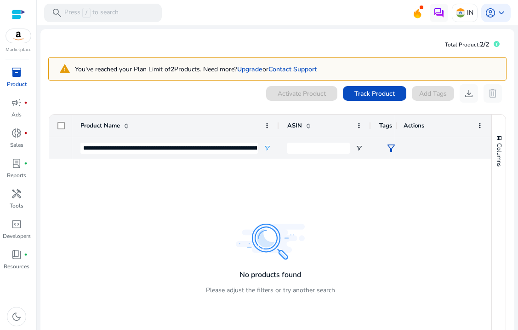
click at [21, 12] on div at bounding box center [18, 14] width 14 height 11
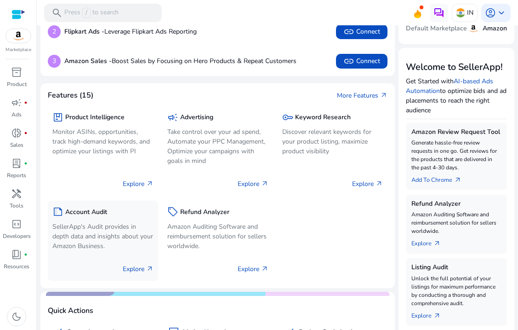
scroll to position [78, 0]
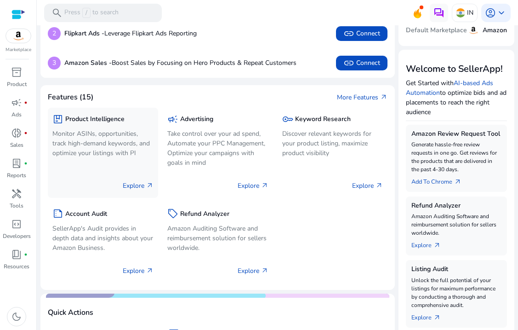
click at [133, 188] on p "Explore arrow_outward" at bounding box center [138, 186] width 31 height 10
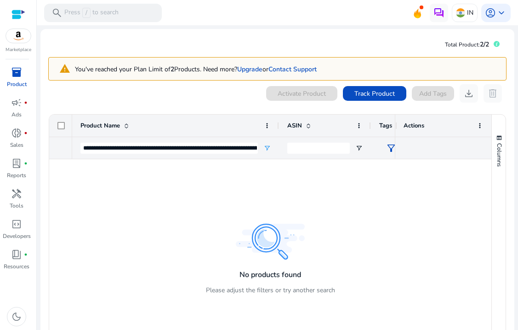
scroll to position [12, 0]
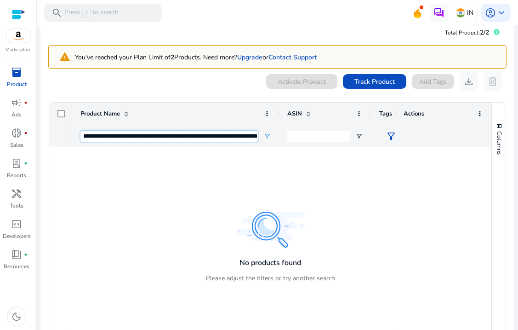
click at [243, 136] on input "**********" at bounding box center [168, 136] width 177 height 11
click at [236, 134] on input "**********" at bounding box center [168, 136] width 177 height 11
drag, startPoint x: 83, startPoint y: 135, endPoint x: 272, endPoint y: 147, distance: 188.9
click at [272, 148] on div "Product Name ASIN" at bounding box center [270, 217] width 442 height 229
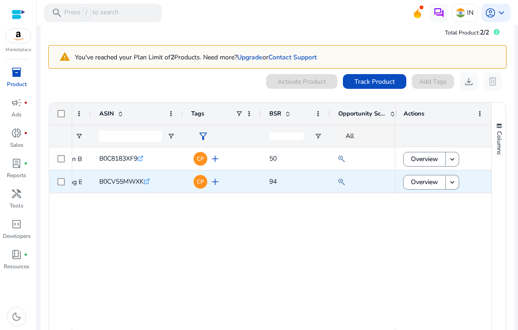
scroll to position [0, 221]
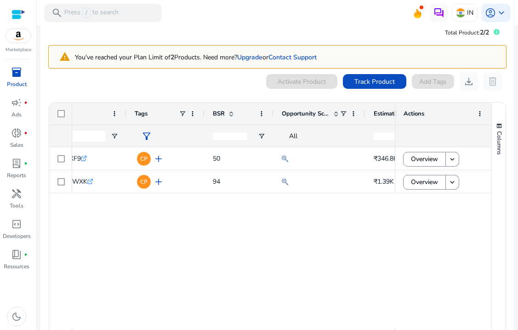
click at [231, 114] on span at bounding box center [231, 113] width 7 height 7
